Goal: Information Seeking & Learning: Learn about a topic

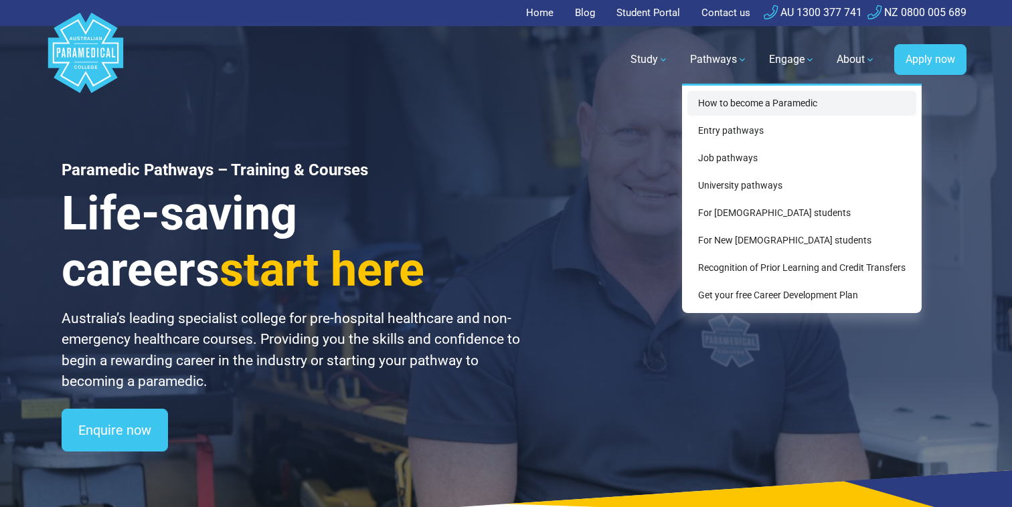
click at [738, 103] on link "How to become a Paramedic" at bounding box center [801, 103] width 229 height 25
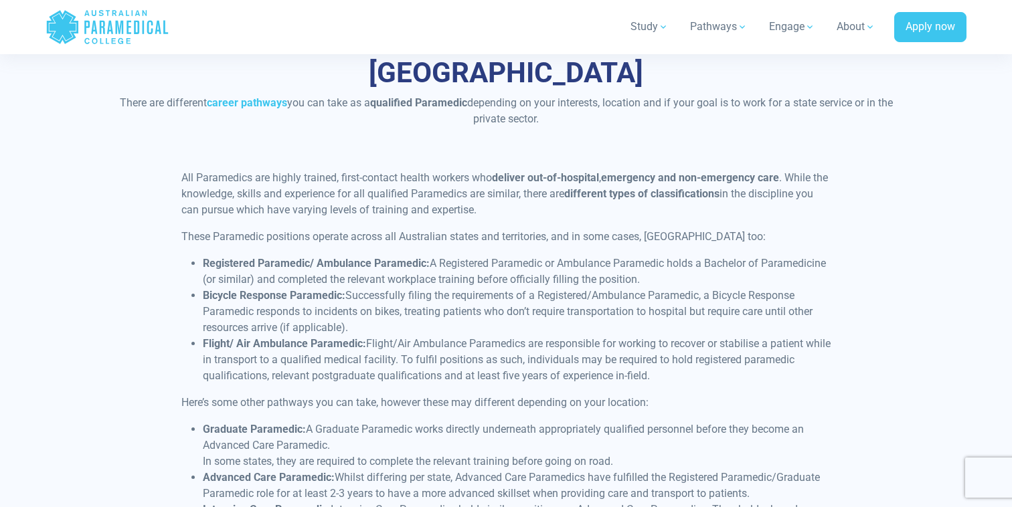
scroll to position [3173, 0]
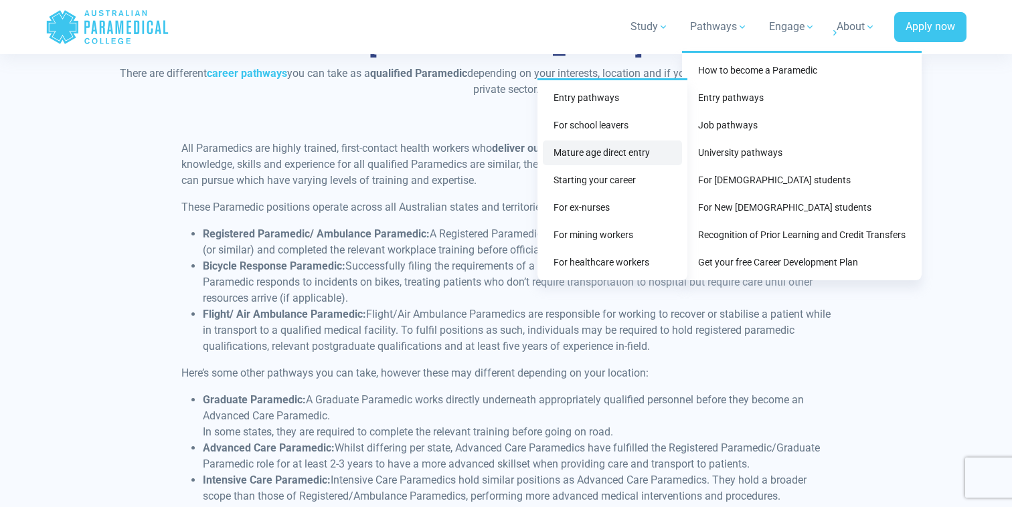
click at [628, 158] on link "Mature age direct entry" at bounding box center [612, 153] width 139 height 25
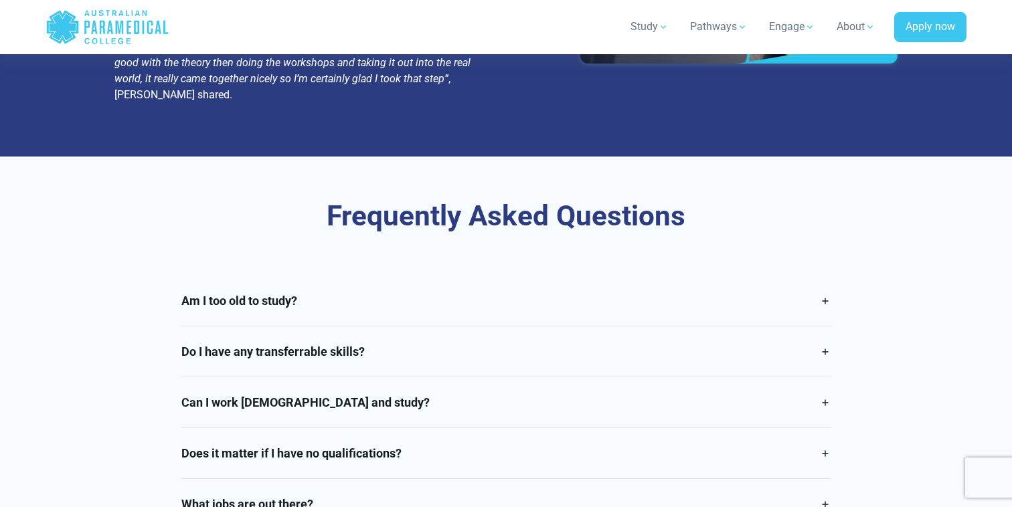
scroll to position [3117, 0]
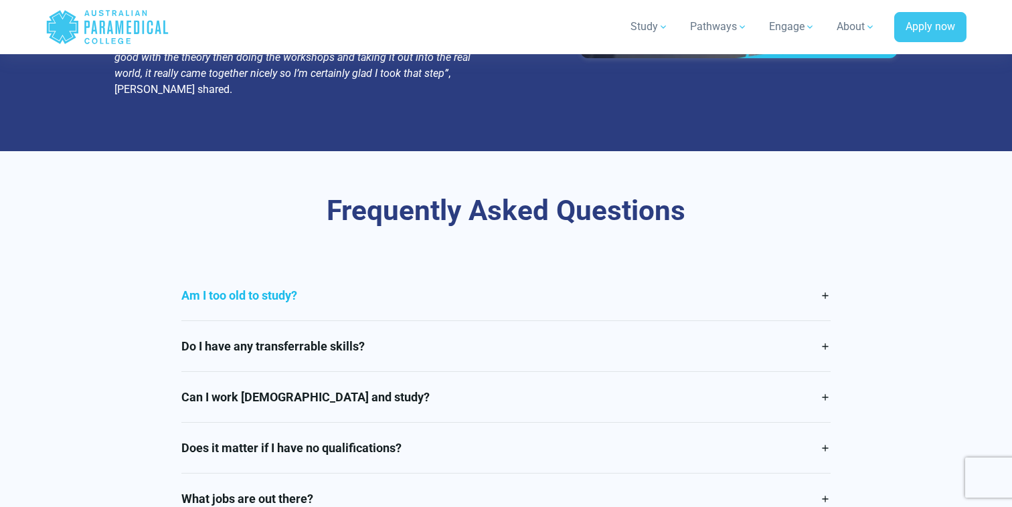
click at [221, 270] on link "Am I too old to study?" at bounding box center [506, 295] width 650 height 50
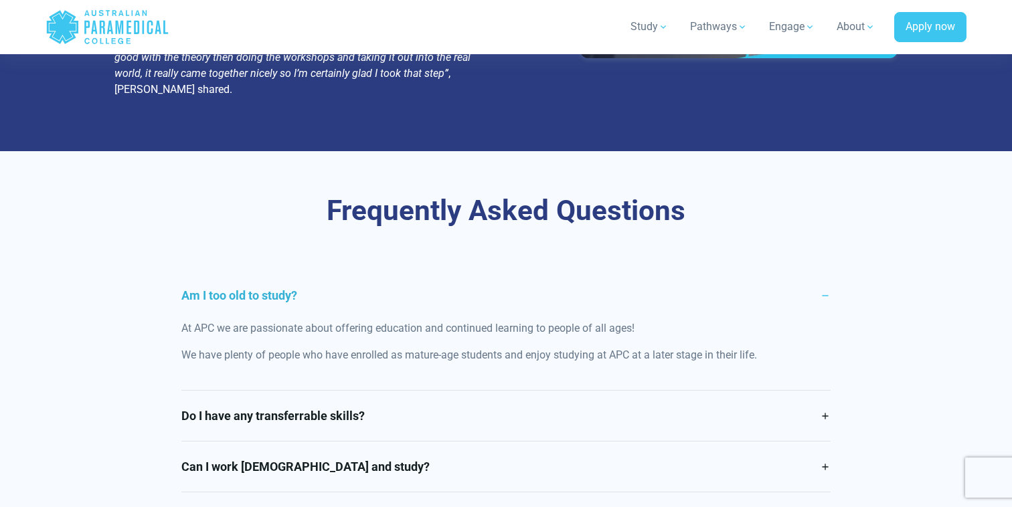
click at [221, 270] on link "Am I too old to study?" at bounding box center [506, 295] width 650 height 50
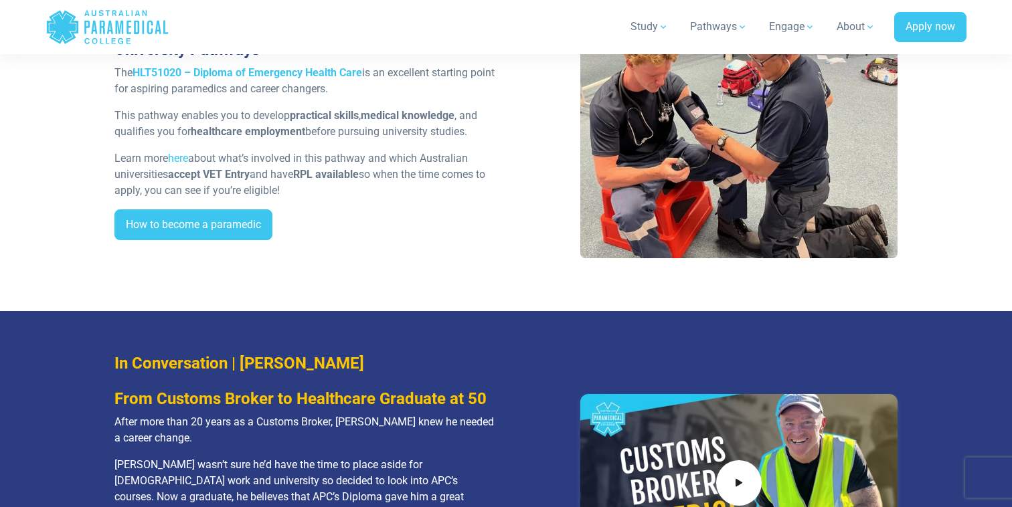
scroll to position [2570, 0]
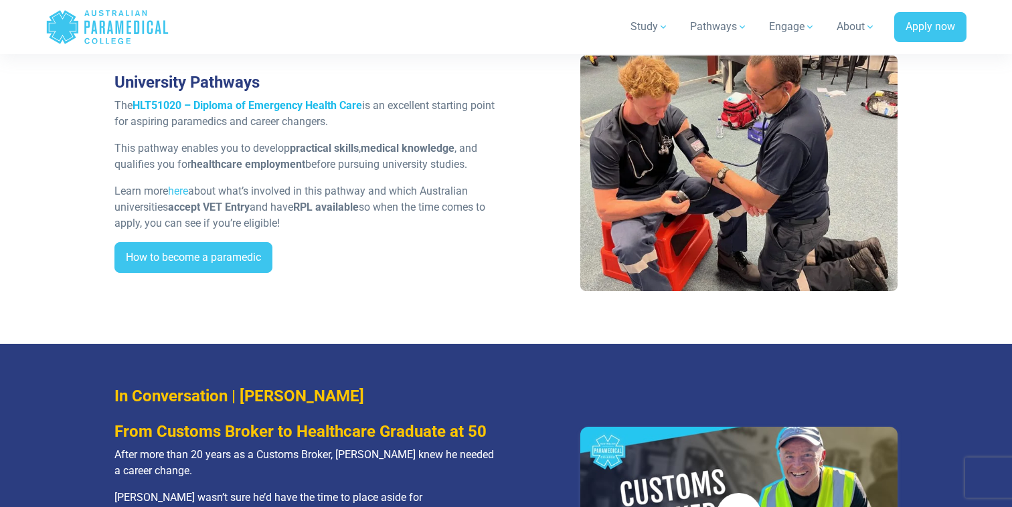
click at [267, 99] on strong "HLT51020 – Diploma of Emergency Health Care" at bounding box center [247, 105] width 230 height 13
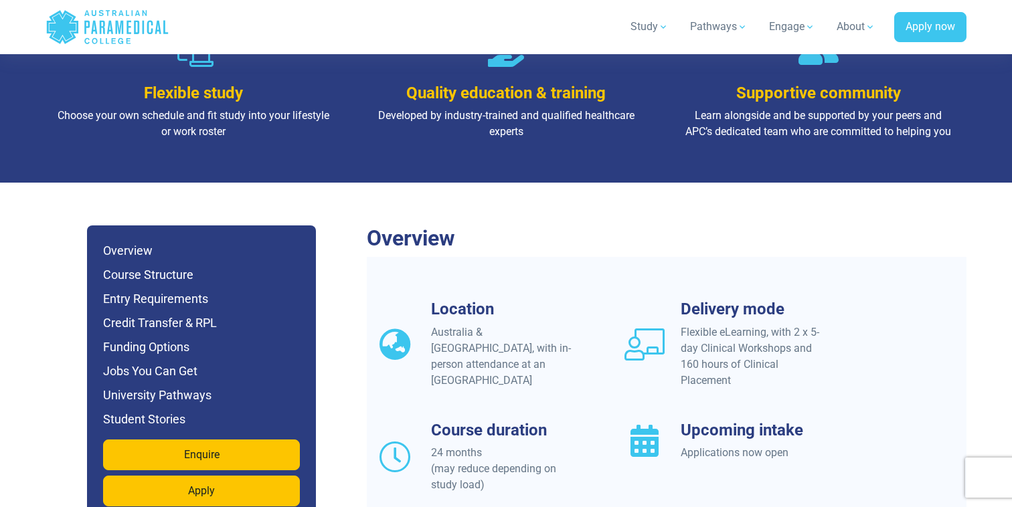
scroll to position [1050, 0]
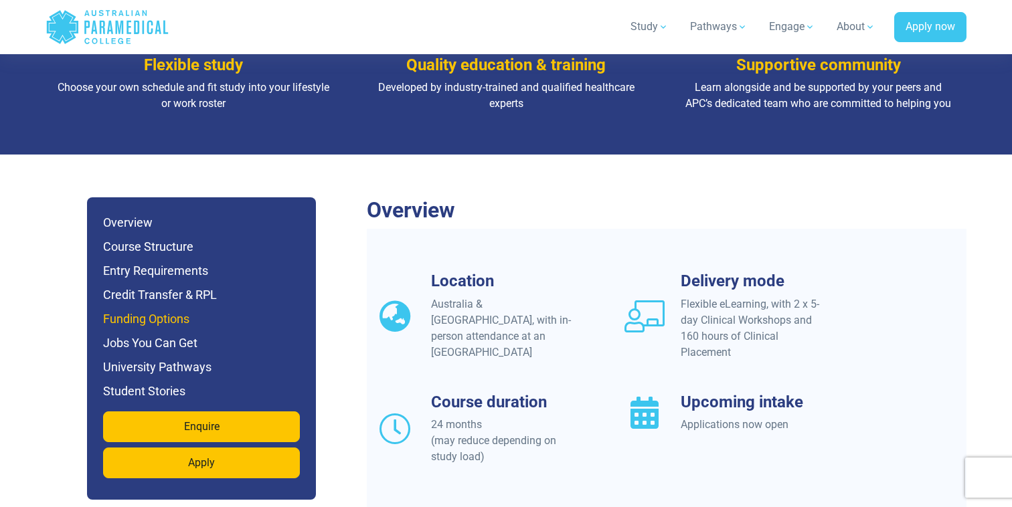
click at [168, 310] on h6 "Funding Options" at bounding box center [201, 319] width 197 height 19
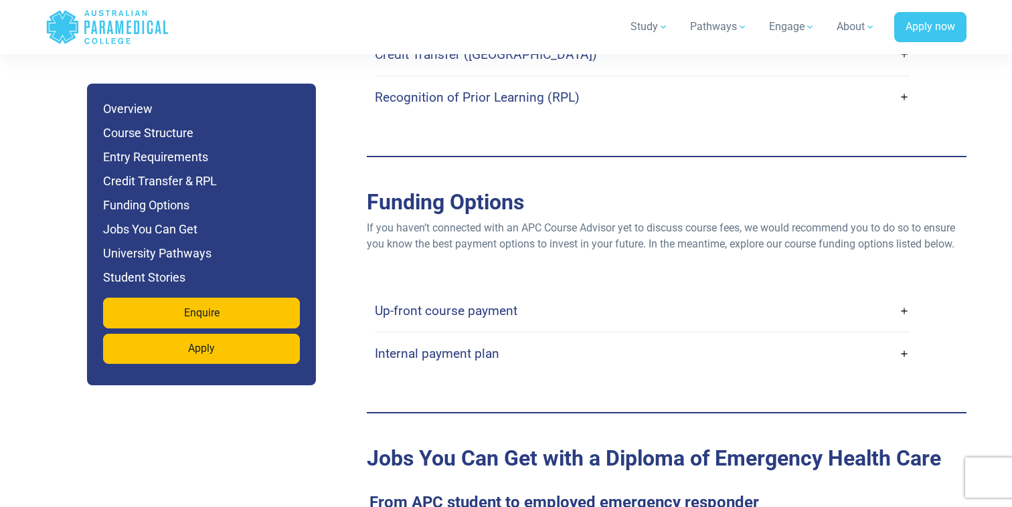
scroll to position [4124, 0]
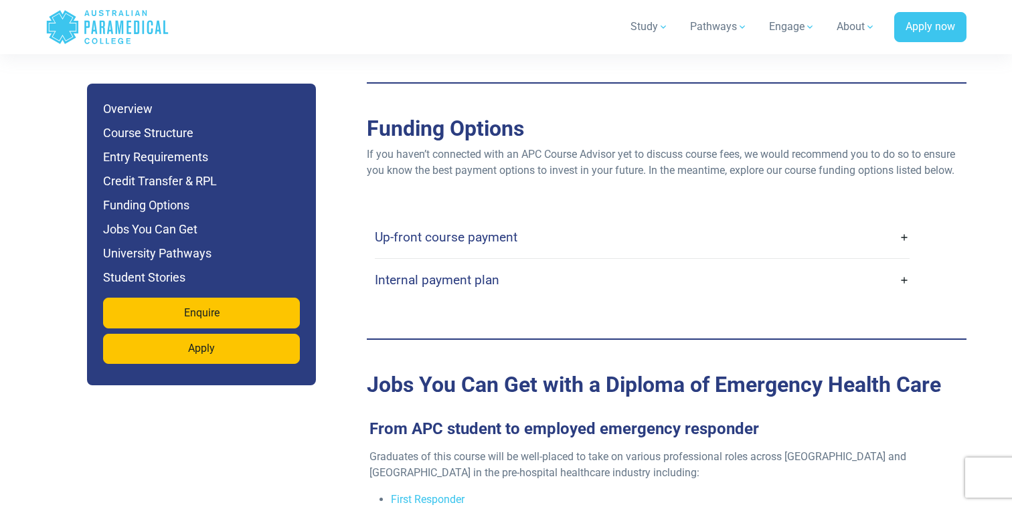
click at [455, 230] on h4 "Up-front course payment" at bounding box center [446, 237] width 143 height 15
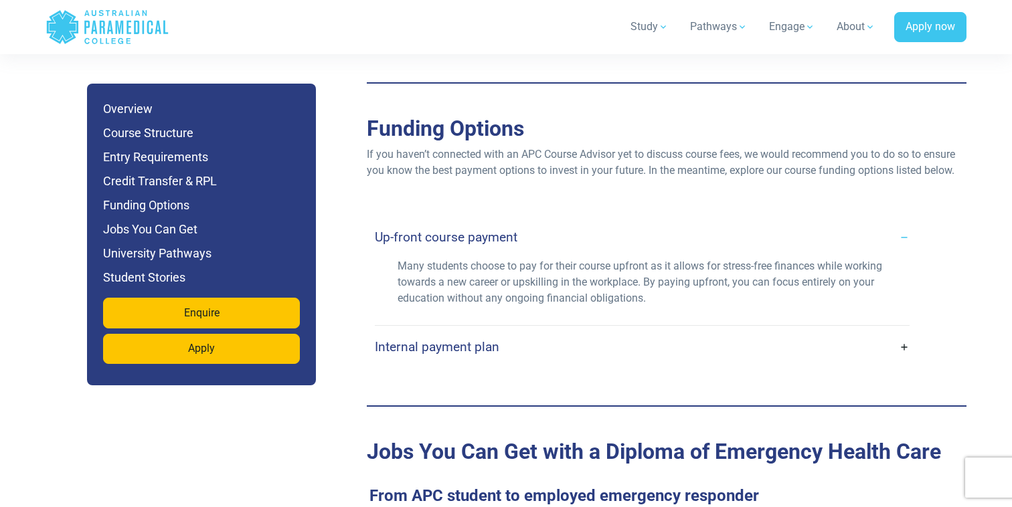
click at [455, 230] on h4 "Up-front course payment" at bounding box center [446, 237] width 143 height 15
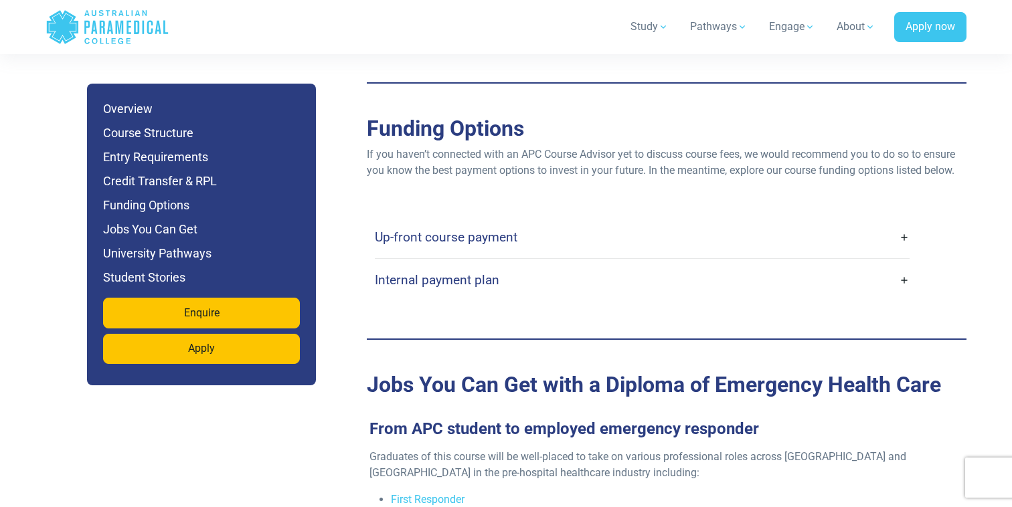
click at [458, 272] on h4 "Internal payment plan" at bounding box center [437, 279] width 124 height 15
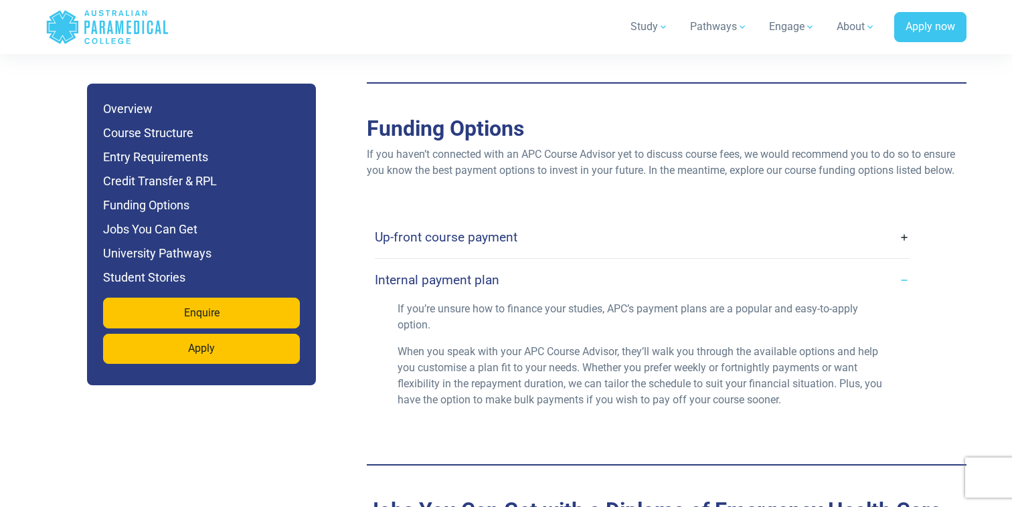
click at [458, 272] on h4 "Internal payment plan" at bounding box center [437, 279] width 124 height 15
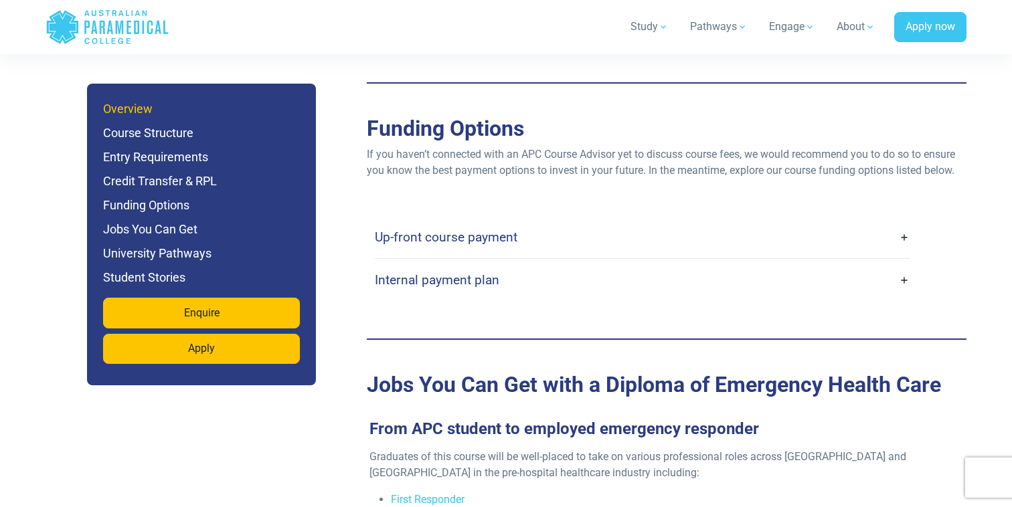
click at [143, 110] on h6 "Overview" at bounding box center [201, 109] width 197 height 19
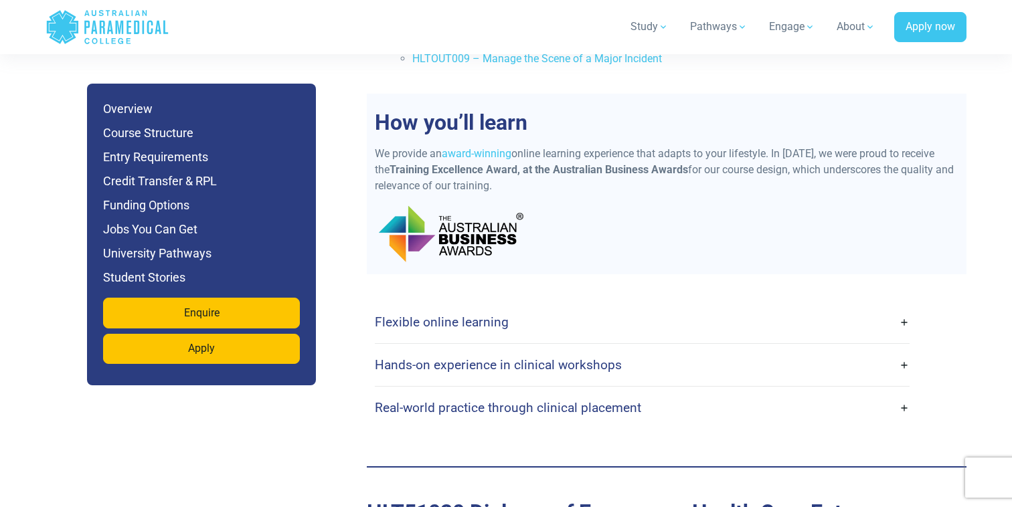
scroll to position [3245, 0]
click at [843, 305] on link "Flexible online learning" at bounding box center [642, 320] width 535 height 31
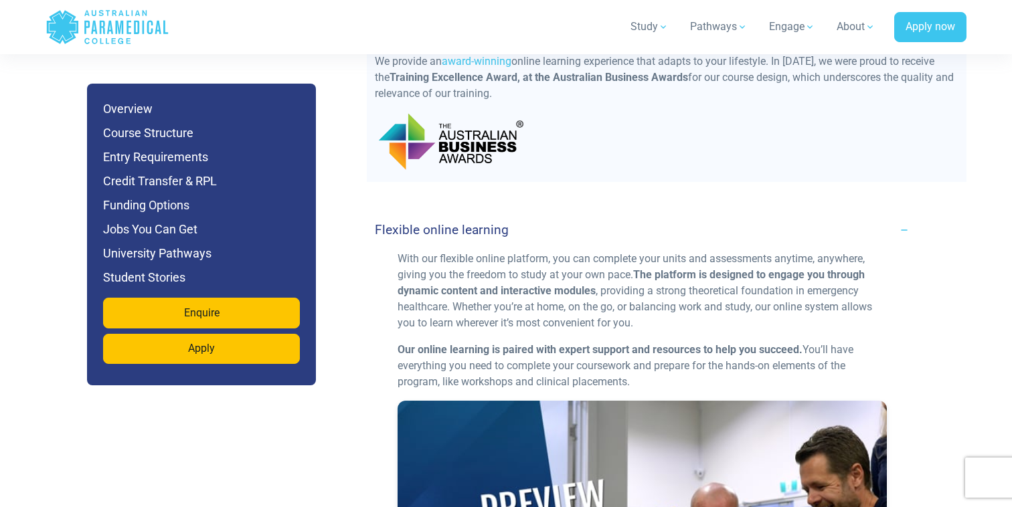
scroll to position [3284, 0]
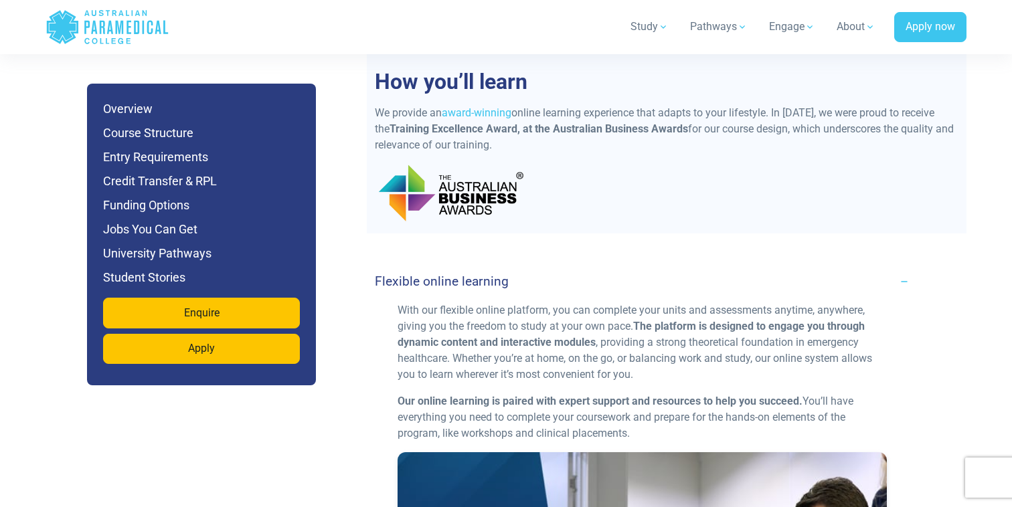
click at [843, 266] on link "Flexible online learning" at bounding box center [642, 281] width 535 height 31
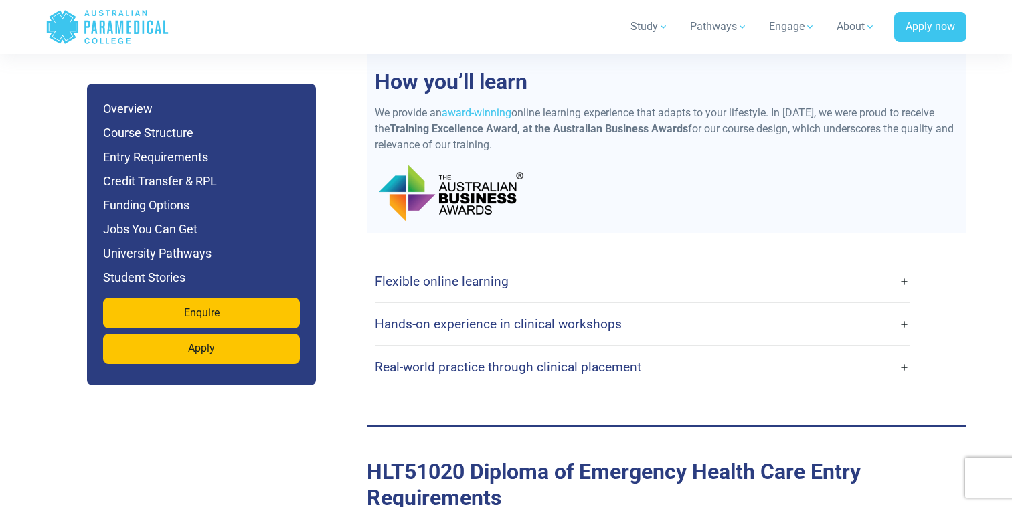
click at [830, 308] on link "Hands-on experience in clinical workshops" at bounding box center [642, 323] width 535 height 31
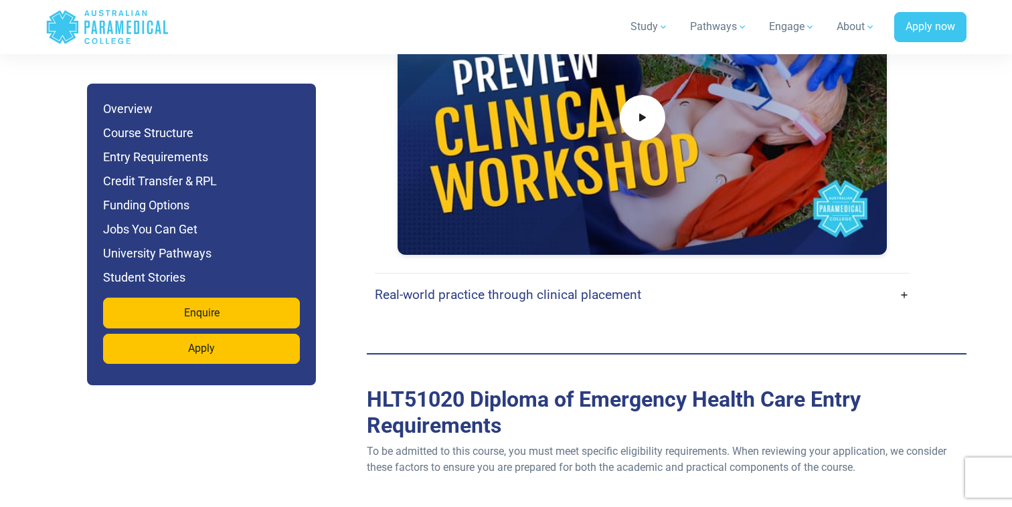
scroll to position [3797, 0]
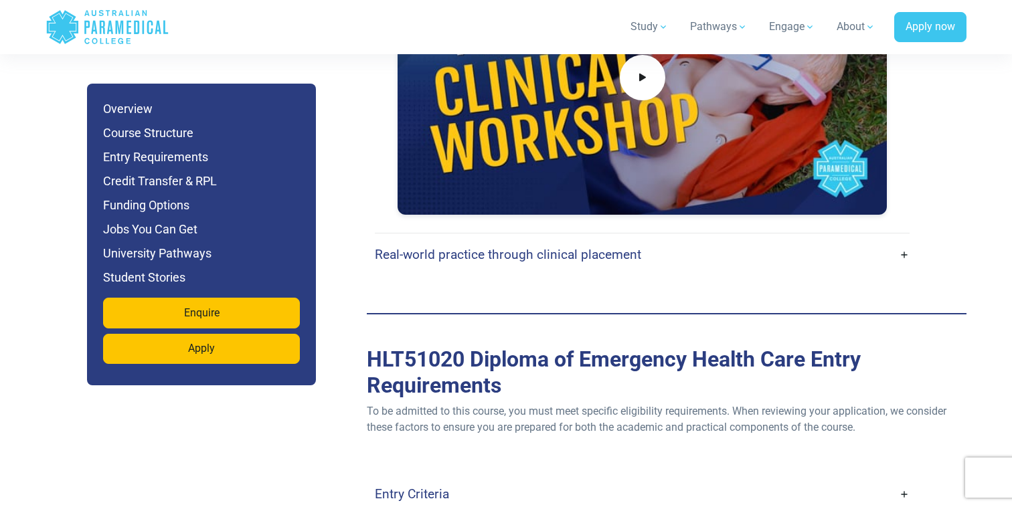
click at [829, 239] on link "Real-world practice through clinical placement" at bounding box center [642, 254] width 535 height 31
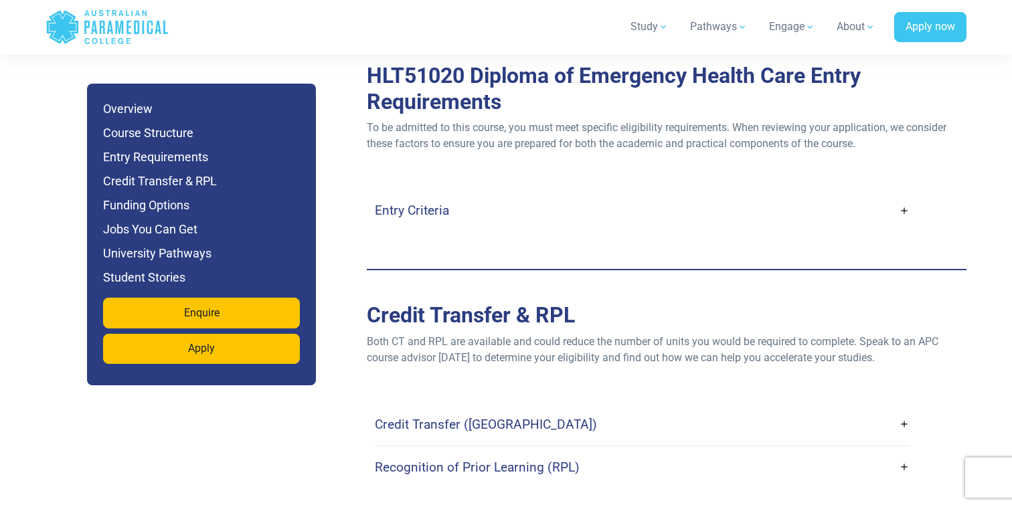
scroll to position [4660, 0]
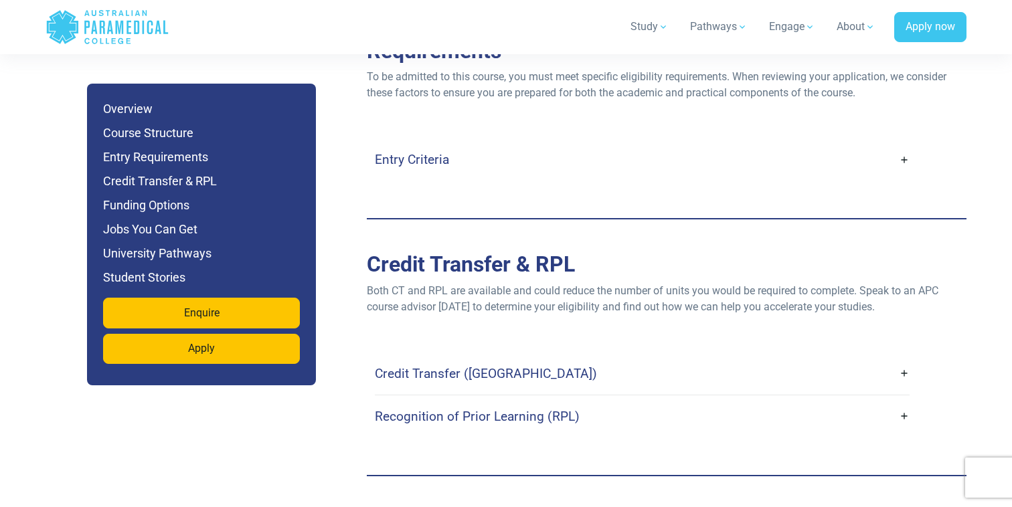
click at [863, 358] on link "Credit Transfer (CT)" at bounding box center [642, 373] width 535 height 31
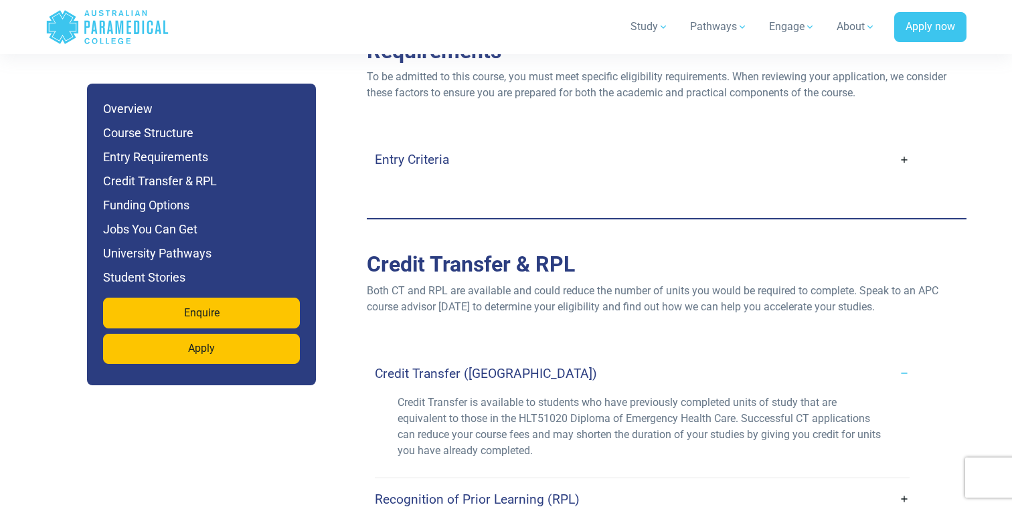
click at [863, 358] on link "Credit Transfer (CT)" at bounding box center [642, 373] width 535 height 31
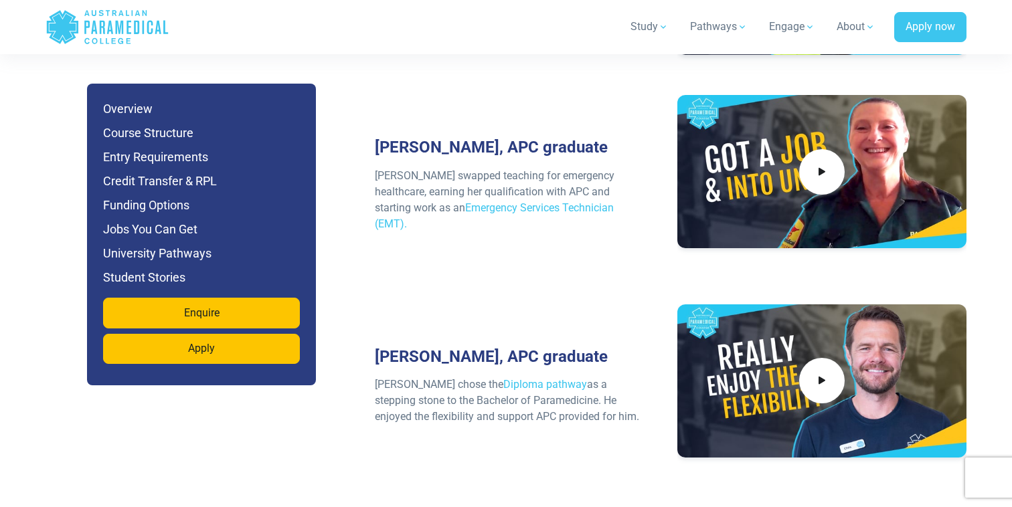
scroll to position [7154, 0]
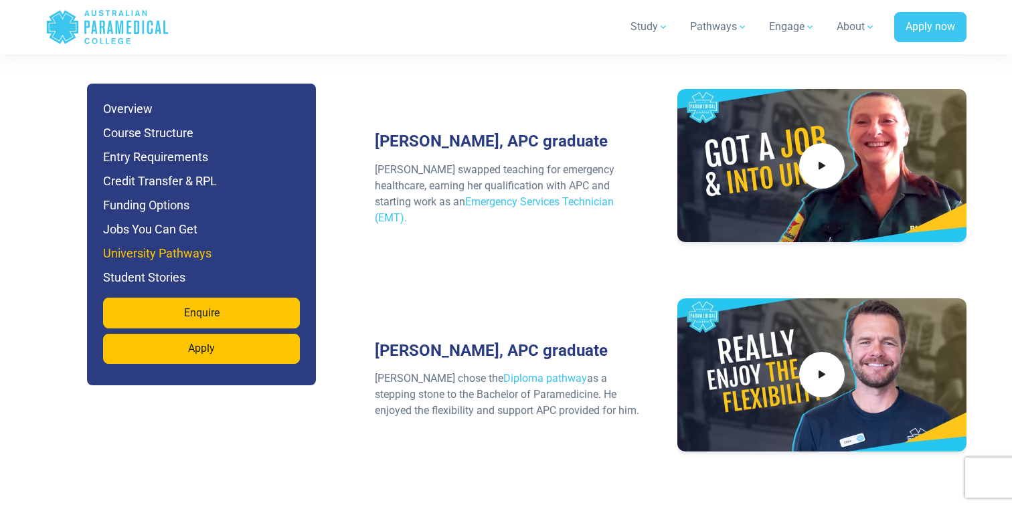
click at [179, 251] on h6 "University Pathways" at bounding box center [201, 253] width 197 height 19
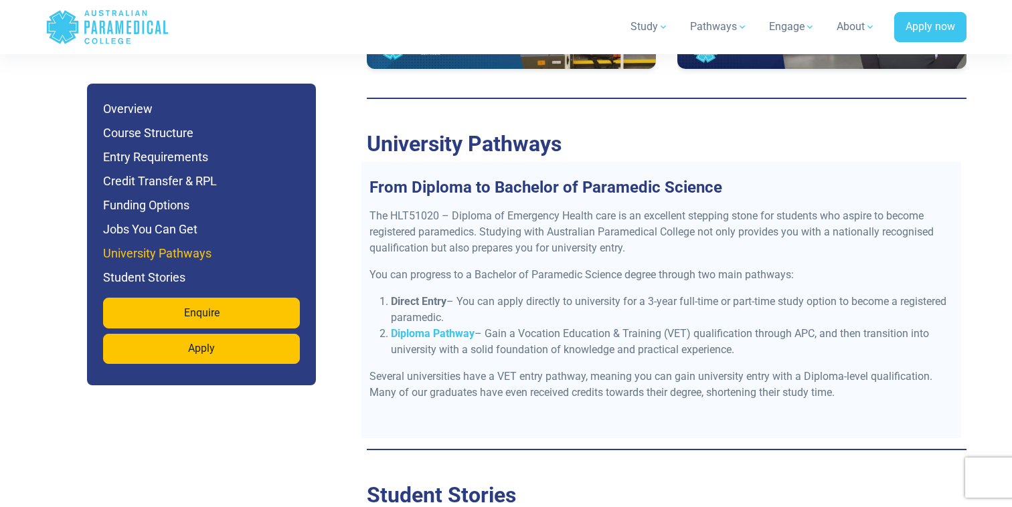
scroll to position [6299, 0]
click at [403, 328] on strong "Diploma Pathway" at bounding box center [433, 334] width 84 height 13
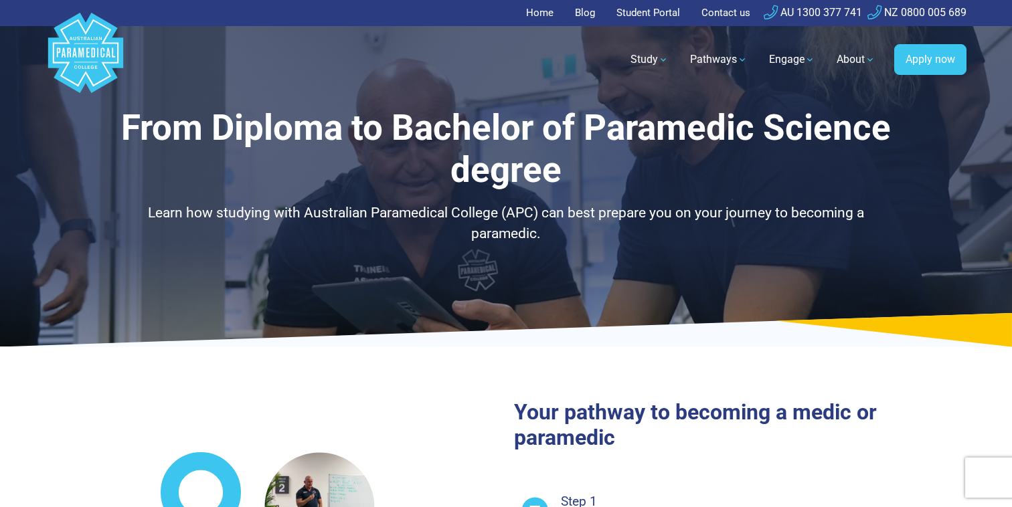
select select "**********"
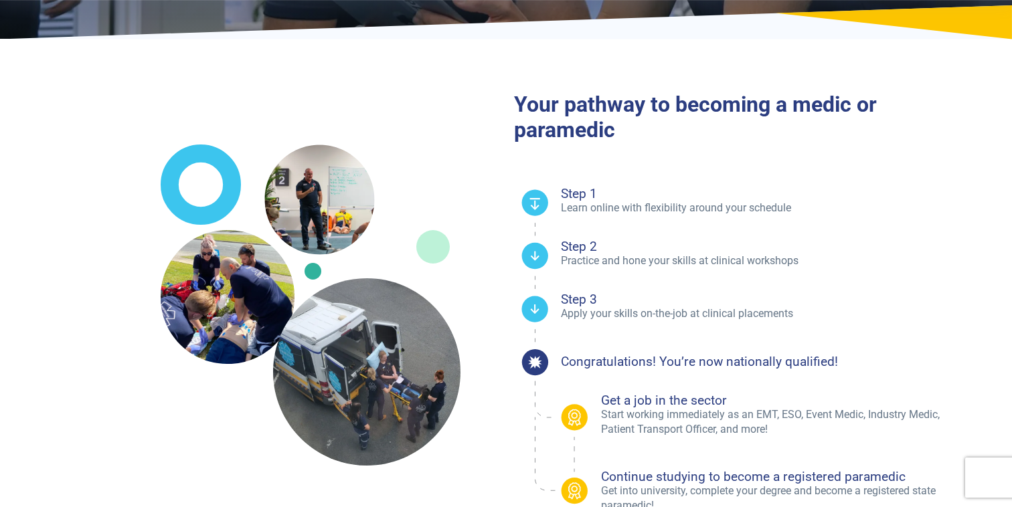
scroll to position [354, 0]
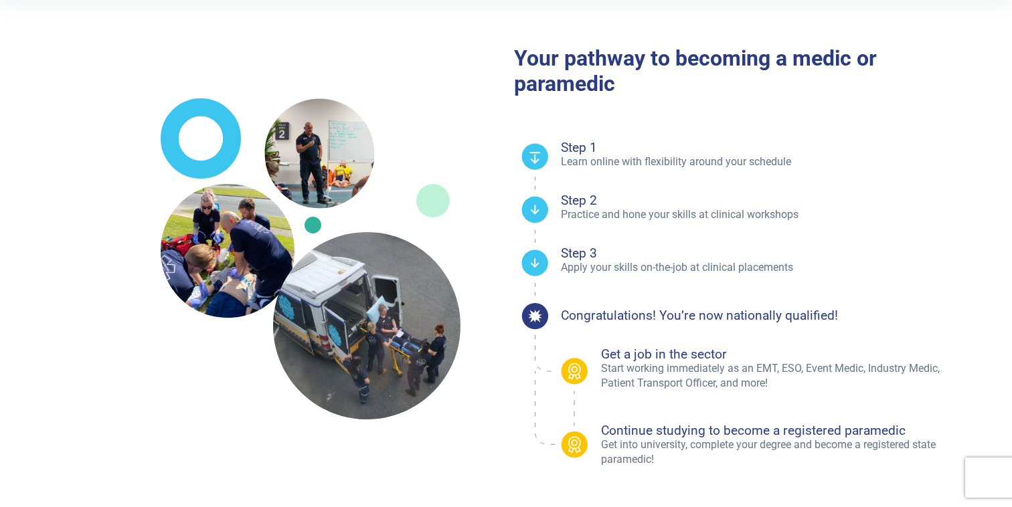
drag, startPoint x: 748, startPoint y: 394, endPoint x: 759, endPoint y: 394, distance: 11.4
click at [759, 394] on ul "Get a job in the sector Start working immediately as an EMT, ESO, Event Medic, …" at bounding box center [763, 407] width 405 height 119
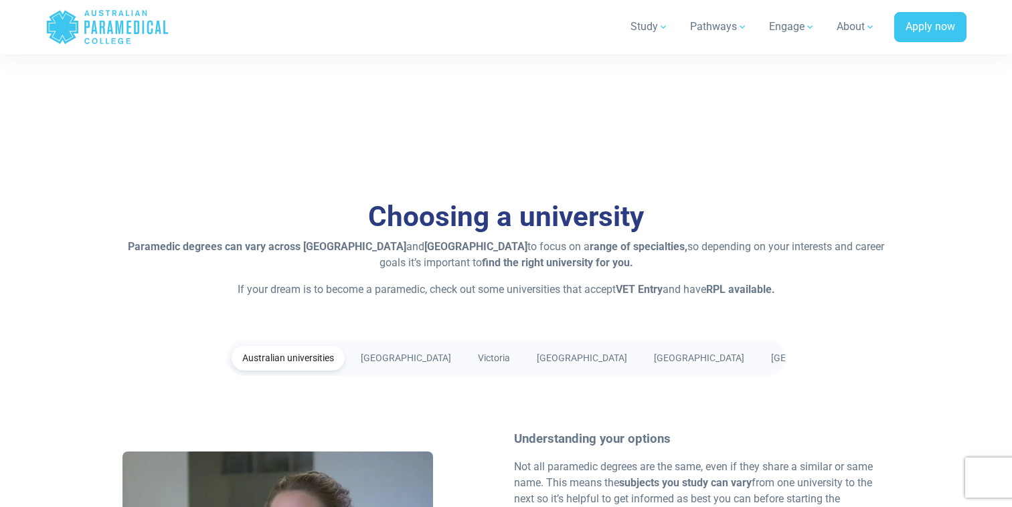
scroll to position [2226, 0]
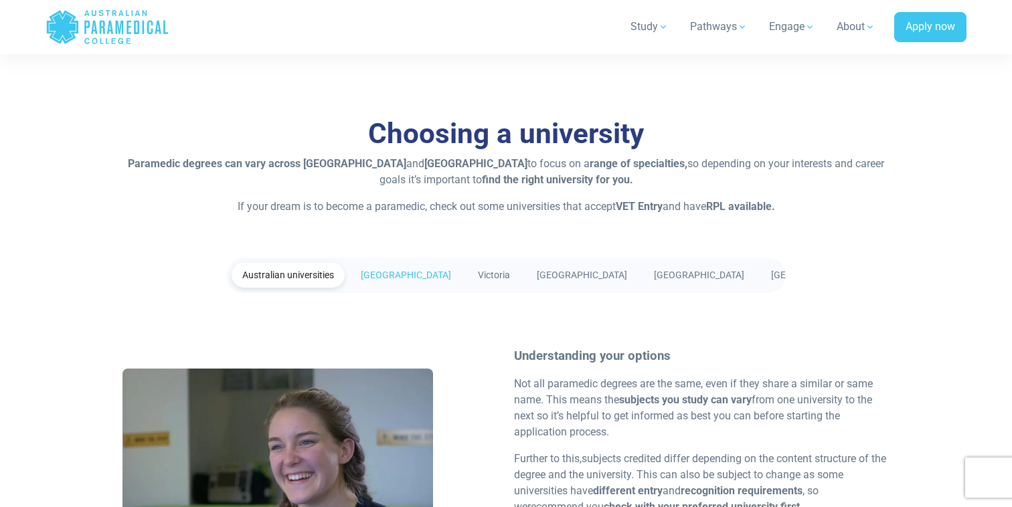
click at [410, 278] on link "[GEOGRAPHIC_DATA]" at bounding box center [406, 275] width 112 height 25
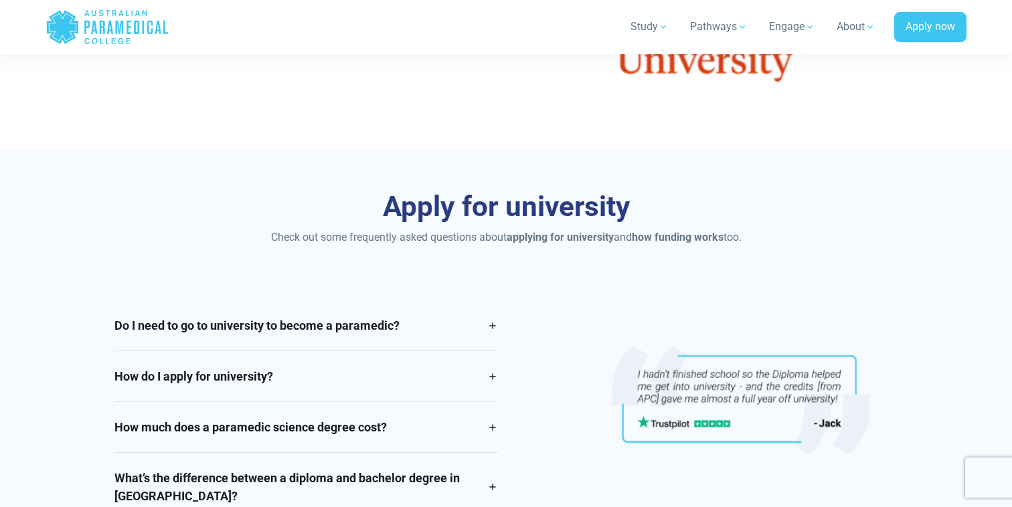
scroll to position [2716, 0]
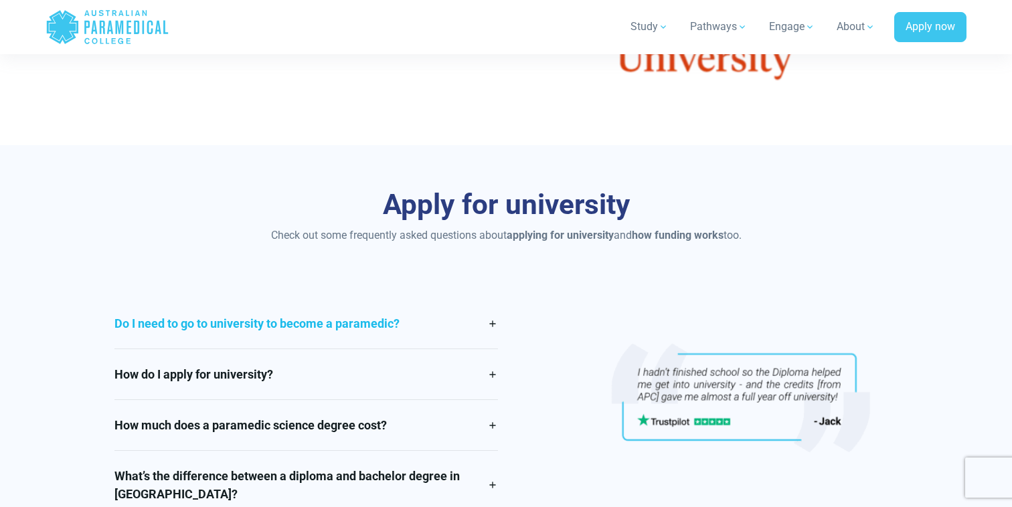
click at [292, 328] on link "Do I need to go to university to become a paramedic?" at bounding box center [305, 323] width 383 height 50
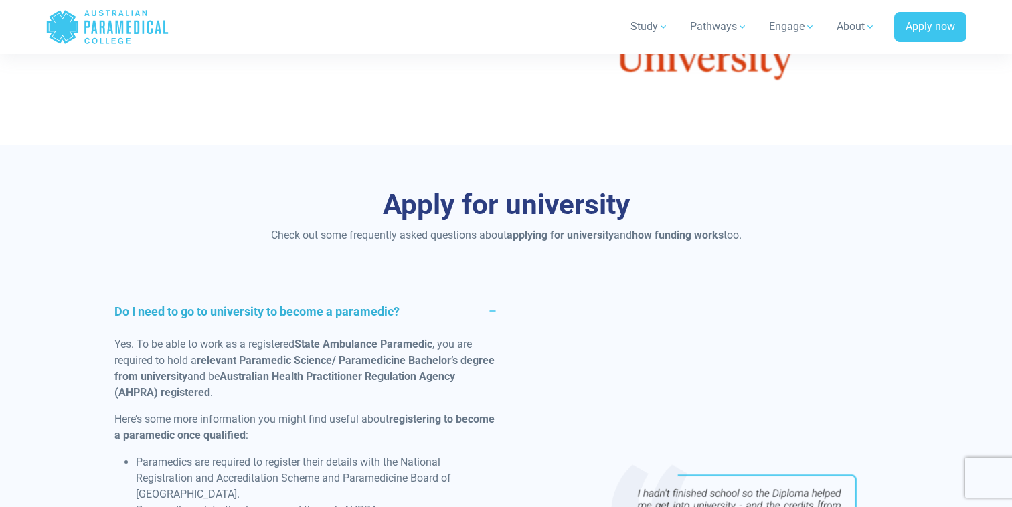
click at [294, 305] on link "Do I need to go to university to become a paramedic?" at bounding box center [305, 311] width 383 height 50
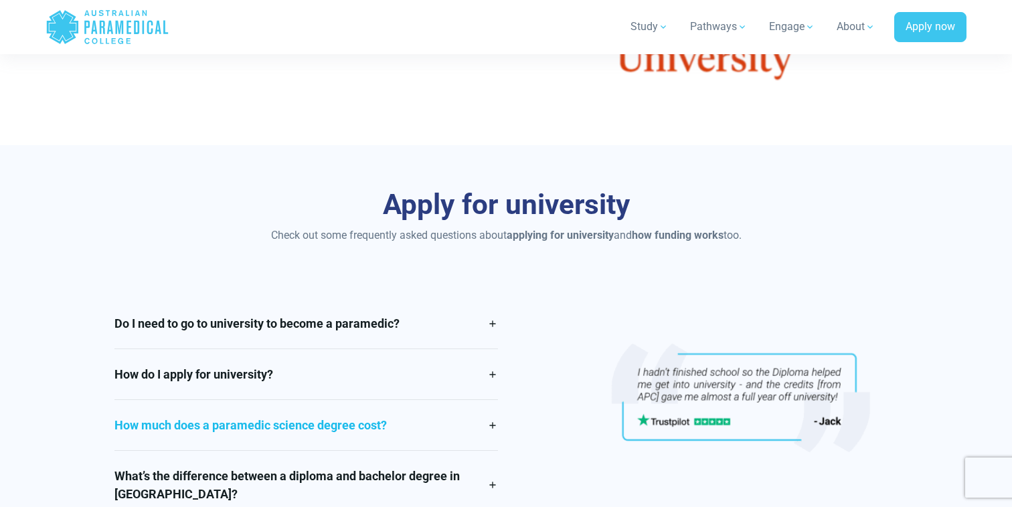
click at [322, 430] on link "How much does a paramedic science degree cost?" at bounding box center [305, 425] width 383 height 50
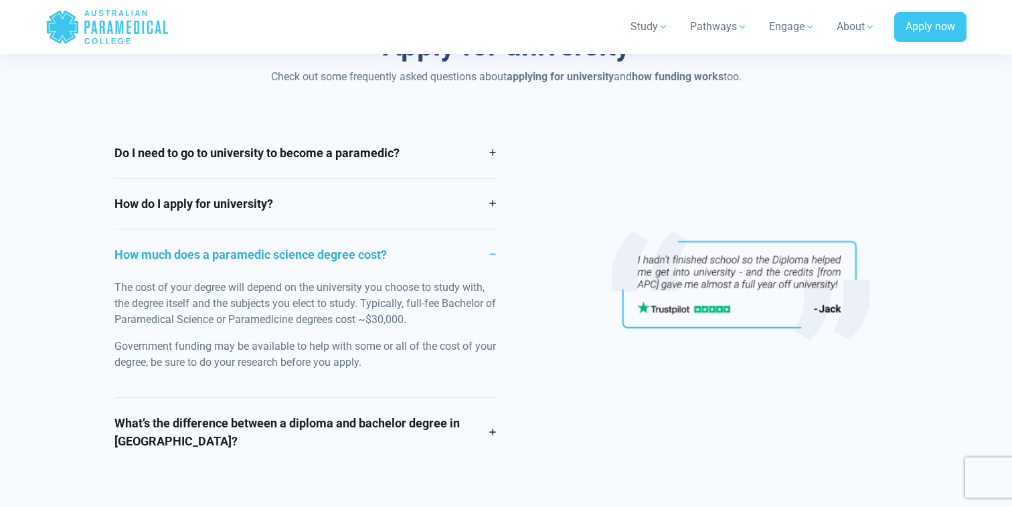
scroll to position [2877, 0]
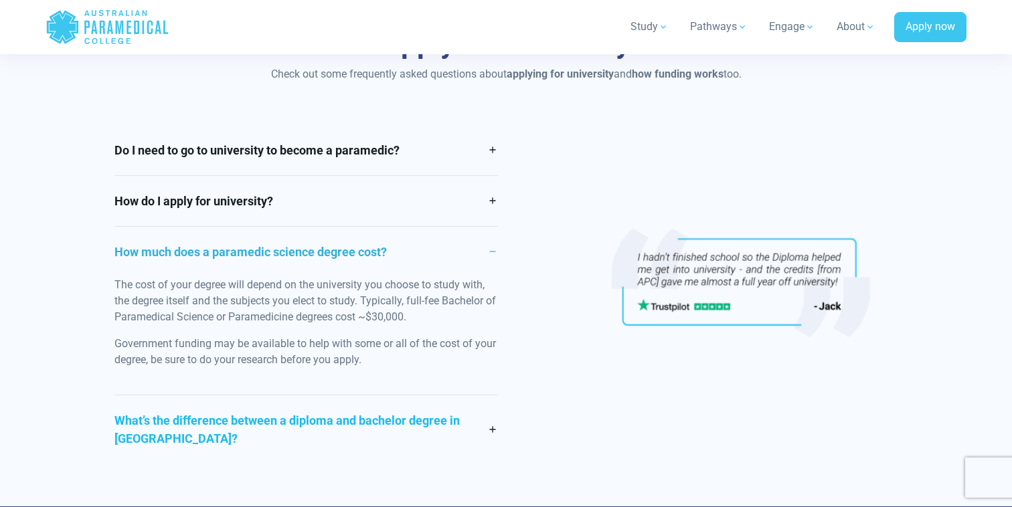
click at [322, 427] on link "What’s the difference between a diploma and bachelor degree in Australia?" at bounding box center [305, 429] width 383 height 68
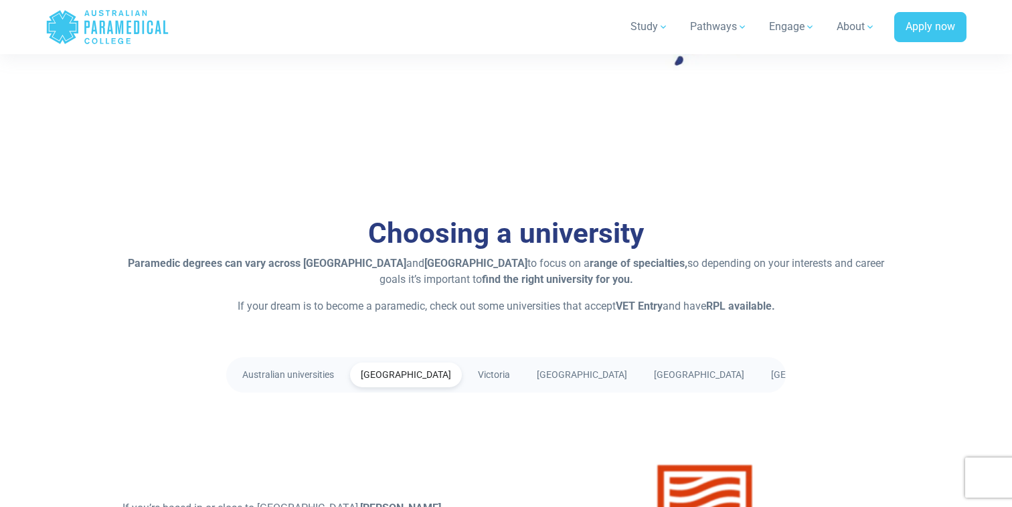
scroll to position [2124, 0]
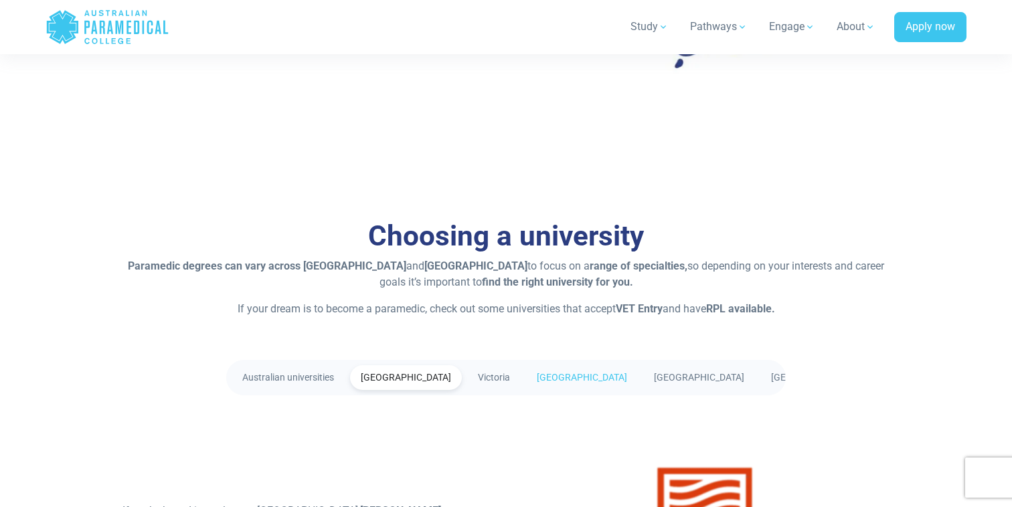
click at [559, 384] on link "[GEOGRAPHIC_DATA]" at bounding box center [582, 377] width 112 height 25
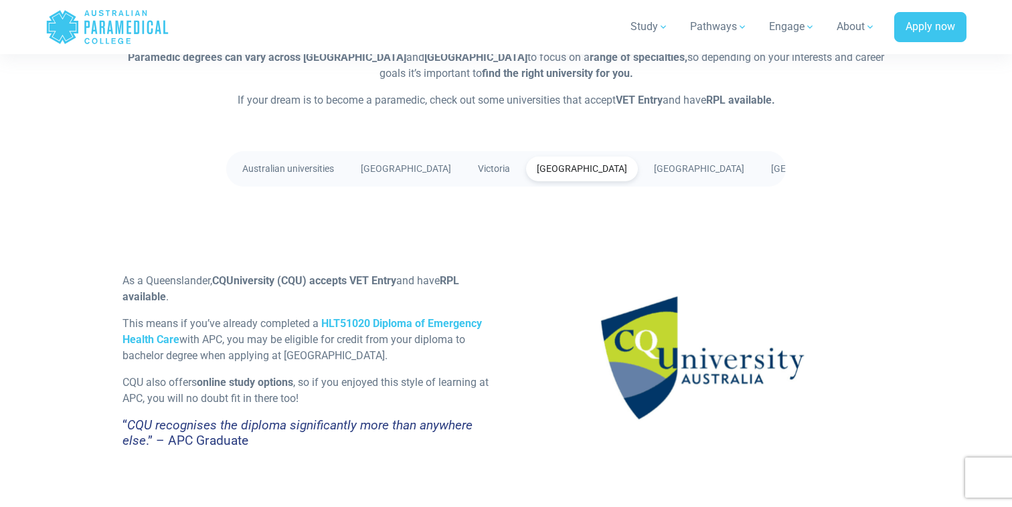
scroll to position [2335, 0]
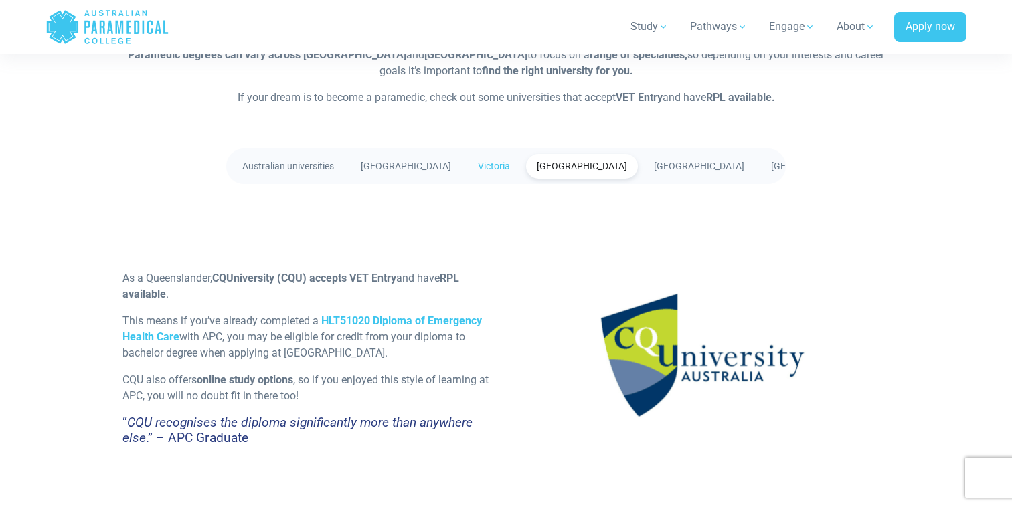
click at [486, 173] on link "Victoria" at bounding box center [494, 166] width 54 height 25
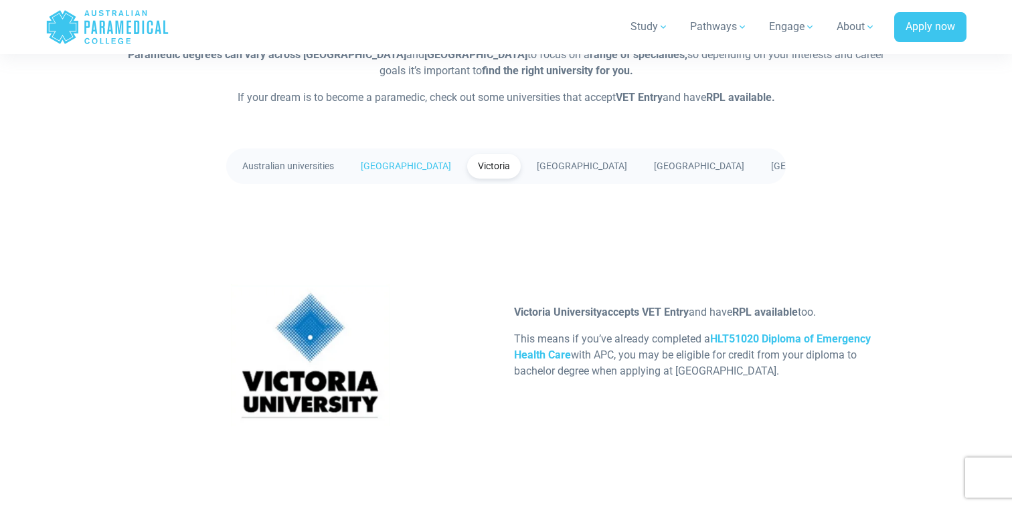
click at [427, 167] on link "[GEOGRAPHIC_DATA]" at bounding box center [406, 166] width 112 height 25
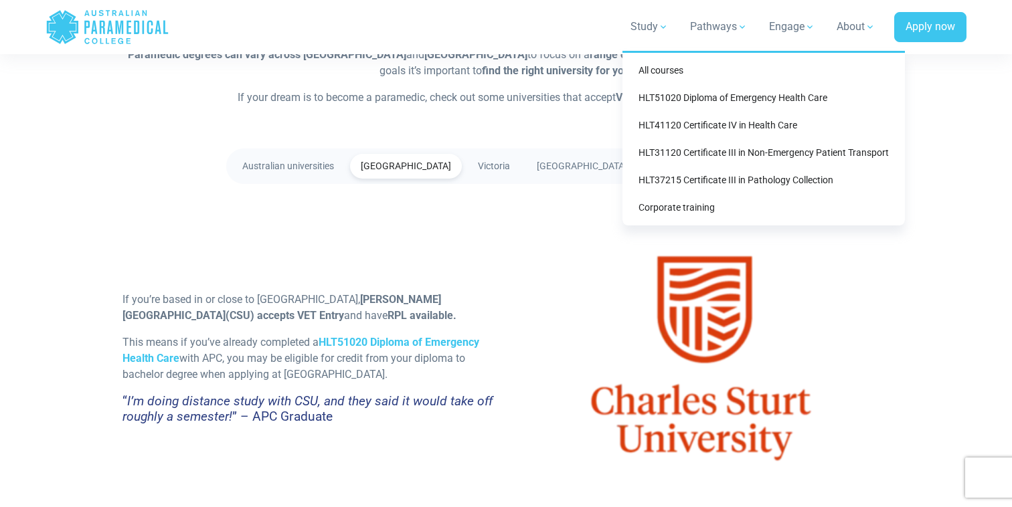
click at [658, 31] on link "Study" at bounding box center [649, 26] width 54 height 37
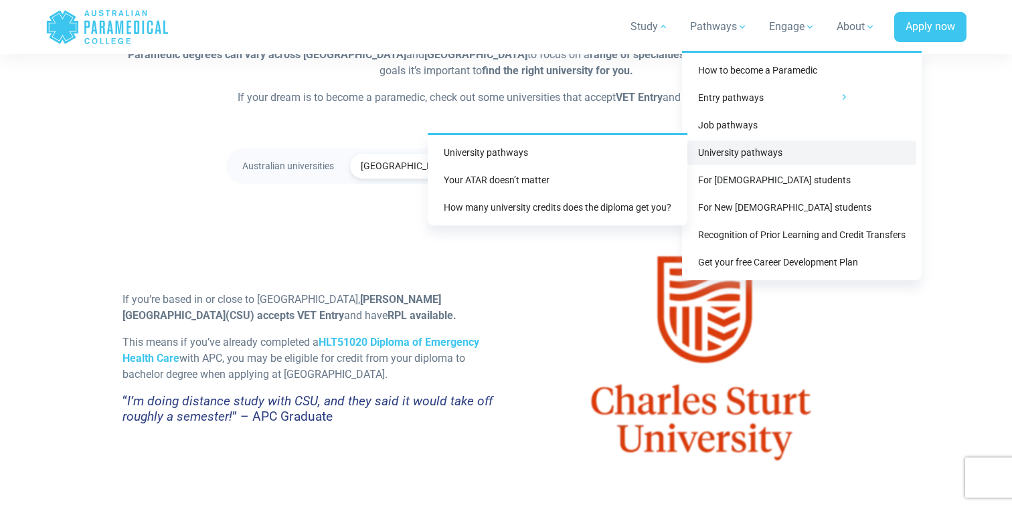
click at [741, 155] on link "University pathways" at bounding box center [801, 153] width 229 height 25
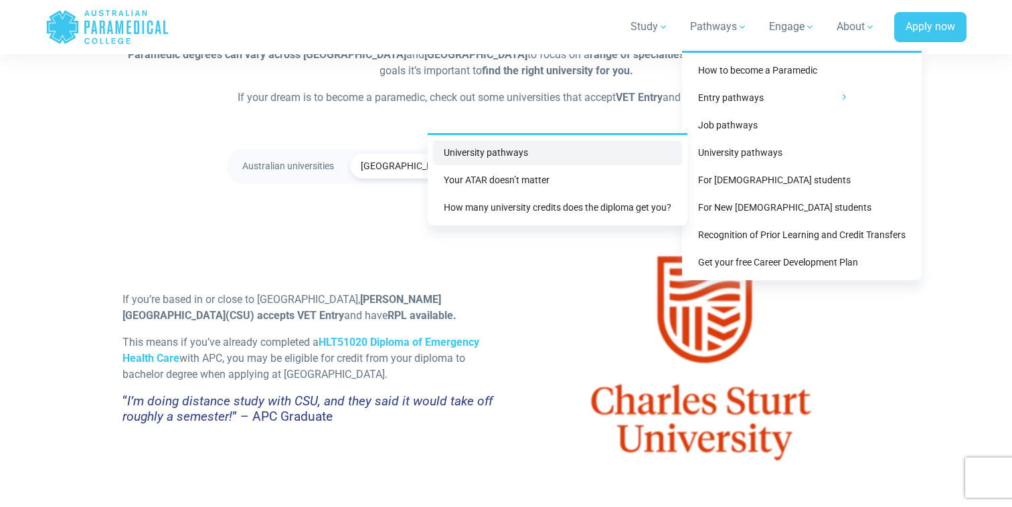
click at [643, 161] on link "University pathways" at bounding box center [557, 153] width 249 height 25
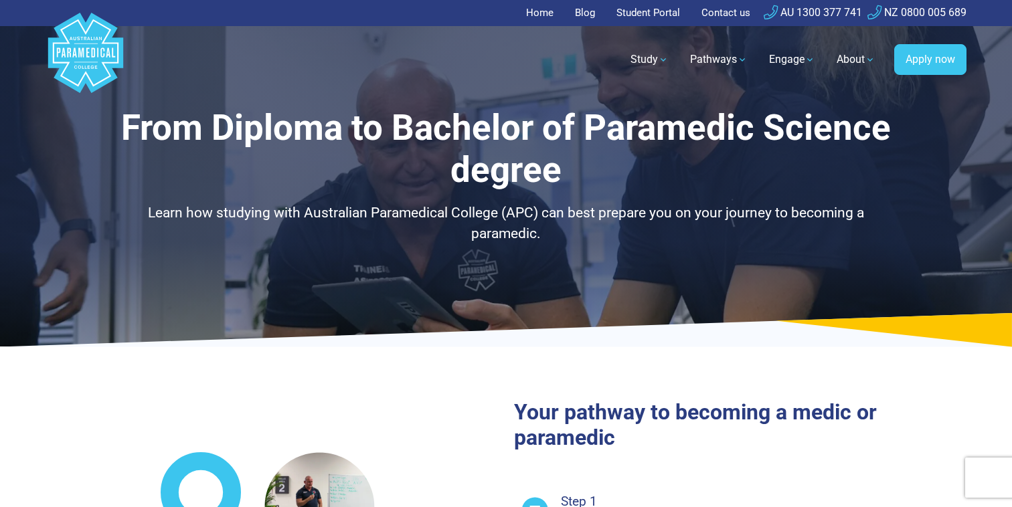
select select "**********"
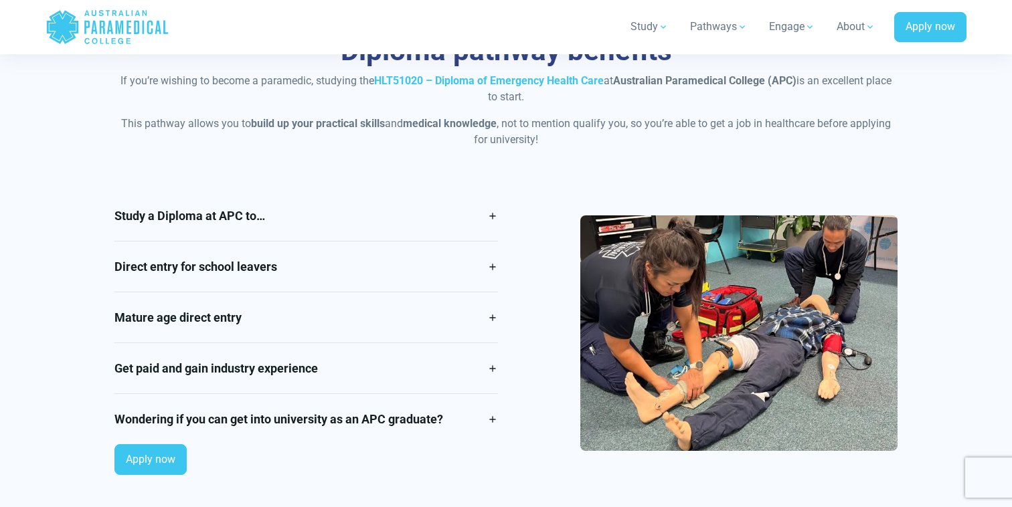
scroll to position [1107, 0]
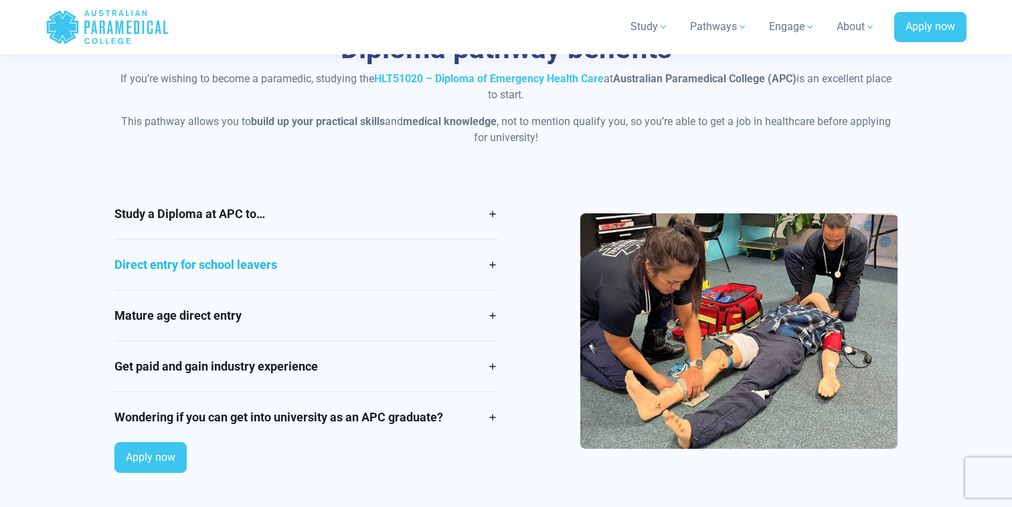
click at [468, 270] on link "Direct entry for school leavers" at bounding box center [305, 265] width 383 height 50
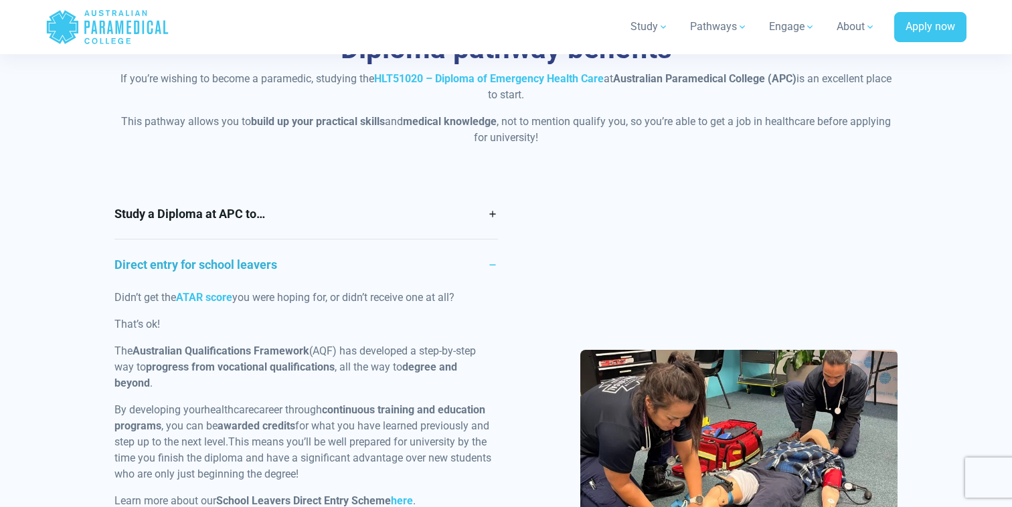
click at [468, 270] on link "Direct entry for school leavers" at bounding box center [305, 265] width 383 height 50
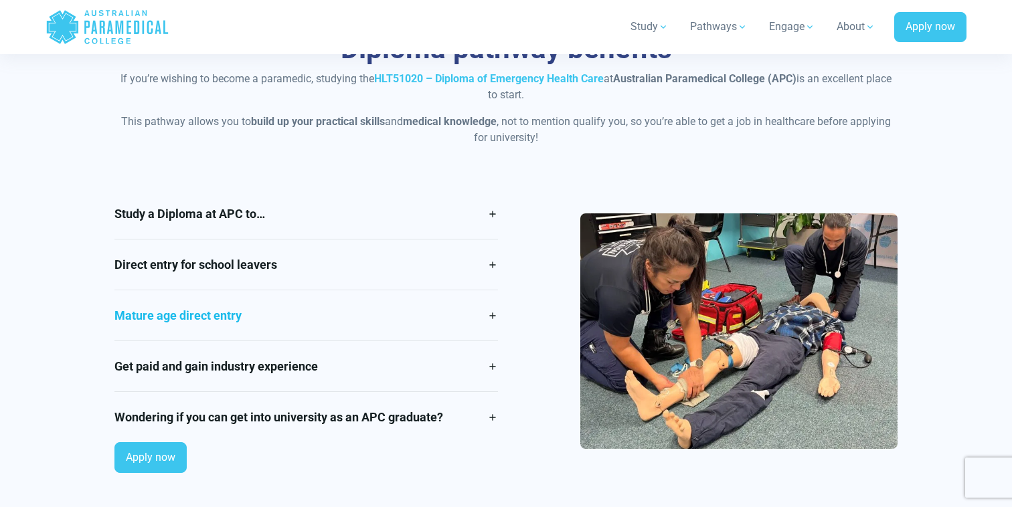
click at [456, 319] on link "Mature age direct entry" at bounding box center [305, 315] width 383 height 50
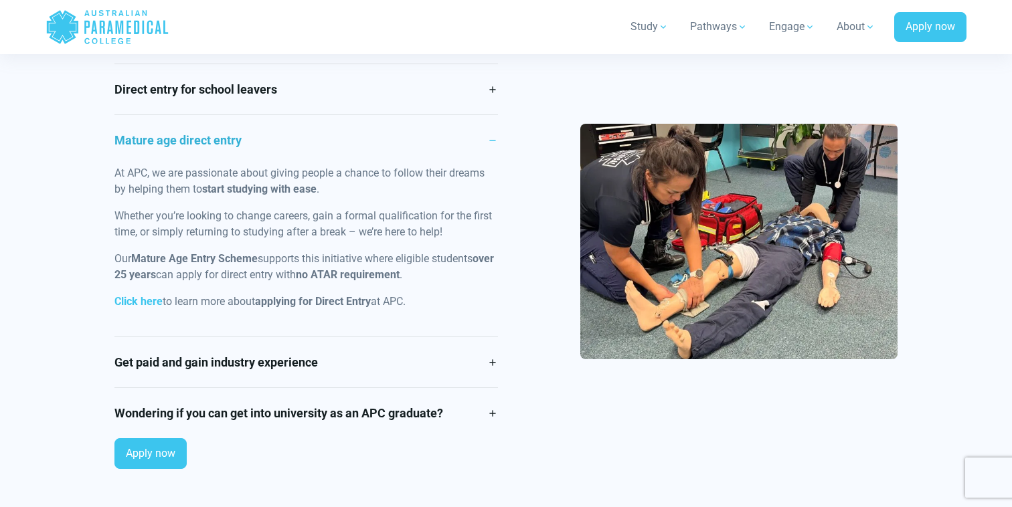
scroll to position [1281, 0]
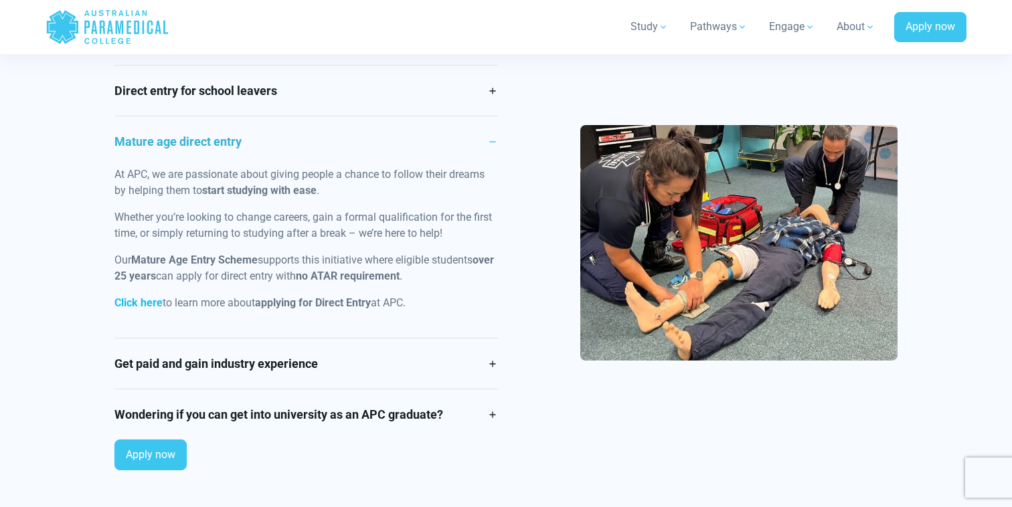
click at [149, 303] on strong "Click here" at bounding box center [138, 302] width 48 height 13
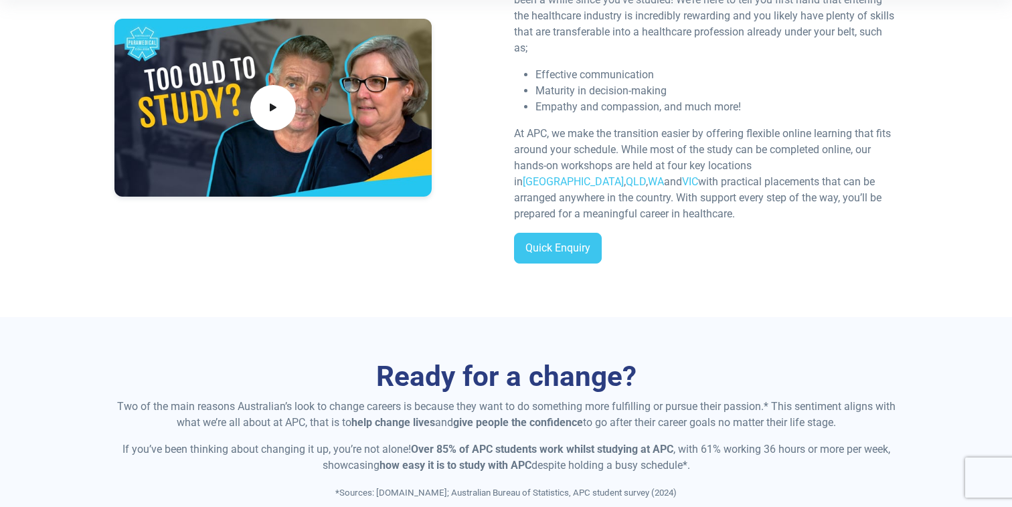
scroll to position [452, 0]
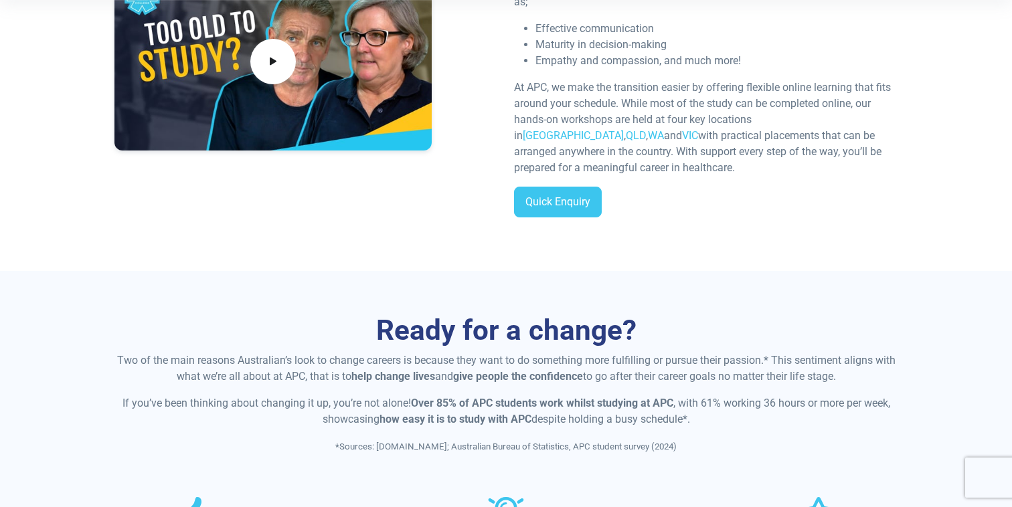
click at [280, 84] on div at bounding box center [272, 62] width 317 height 178
click at [270, 65] on icon at bounding box center [273, 62] width 15 height 22
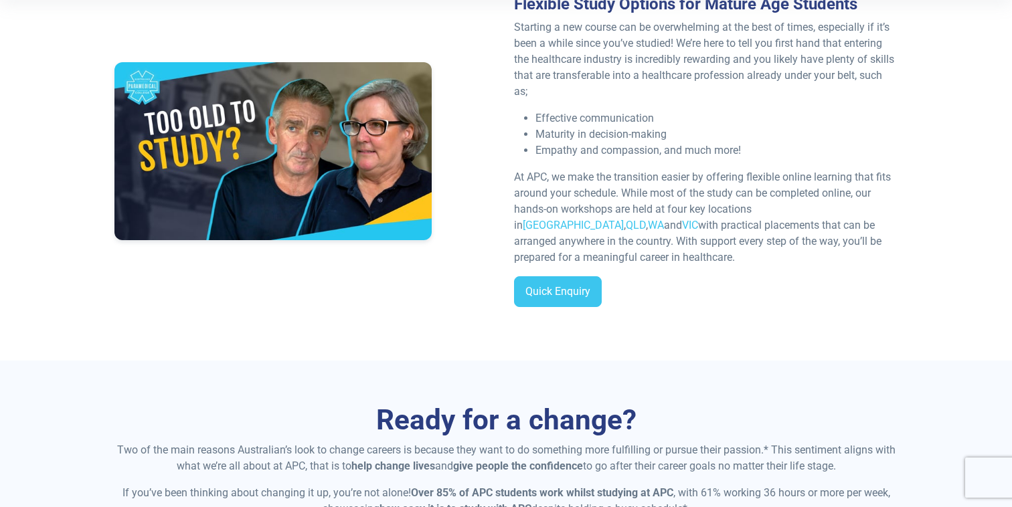
scroll to position [361, 0]
